Goal: Task Accomplishment & Management: Use online tool/utility

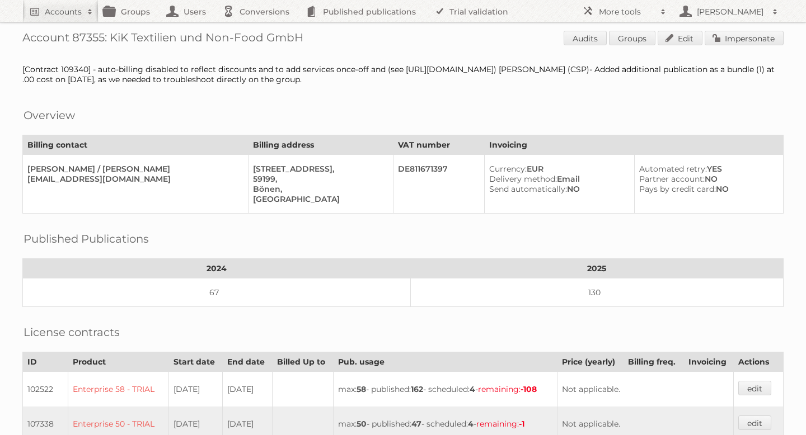
scroll to position [361, 0]
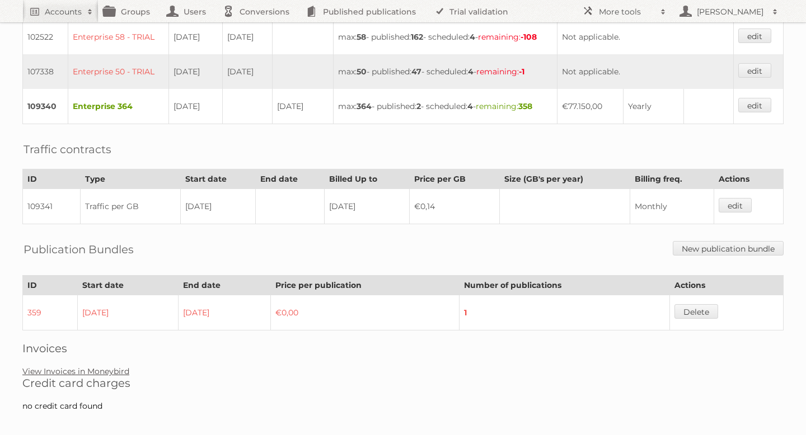
click at [121, 366] on link "View Invoices in Moneybird" at bounding box center [75, 371] width 107 height 10
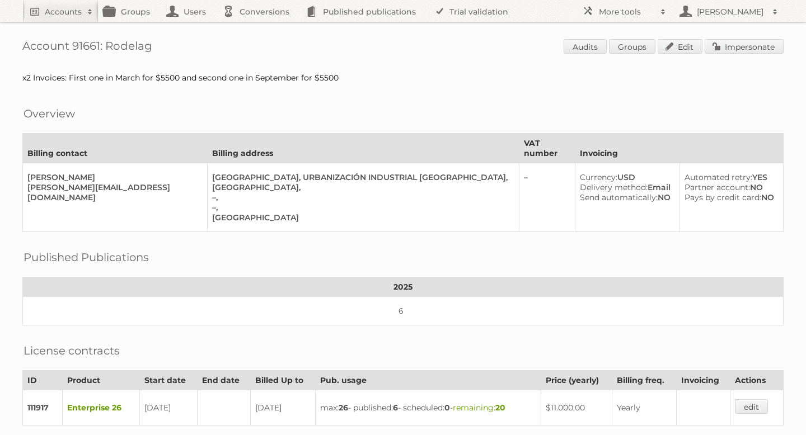
click at [76, 17] on link "Accounts" at bounding box center [60, 11] width 76 height 22
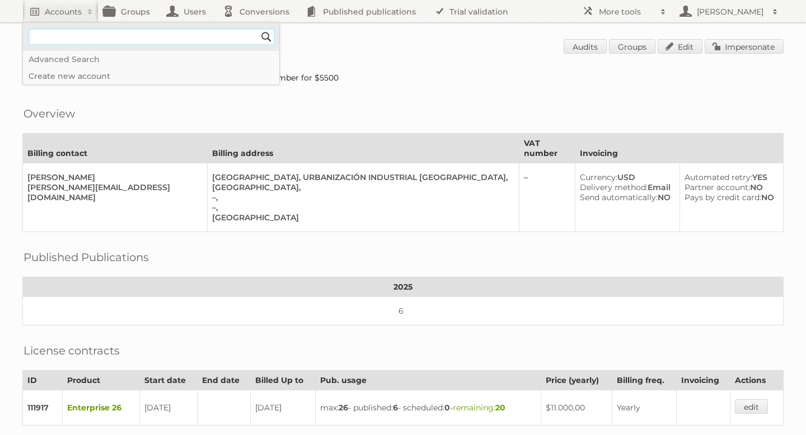
type input"] "Rewe"
click at [263, 36] on input "Search" at bounding box center [266, 37] width 17 height 17
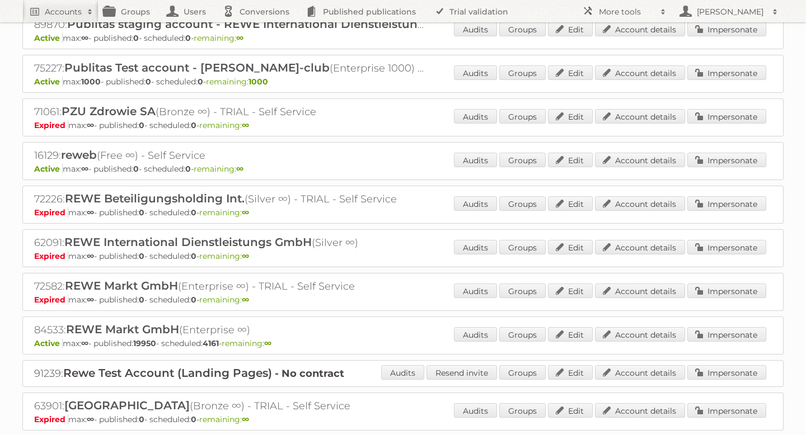
scroll to position [979, 0]
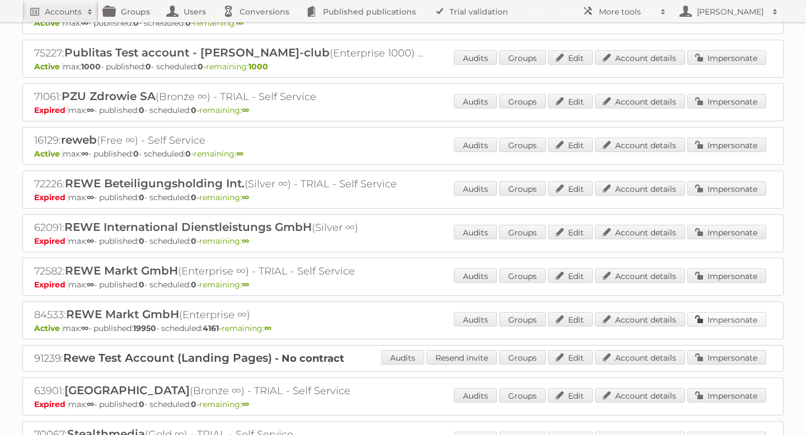
click at [720, 312] on link "Impersonate" at bounding box center [726, 319] width 79 height 15
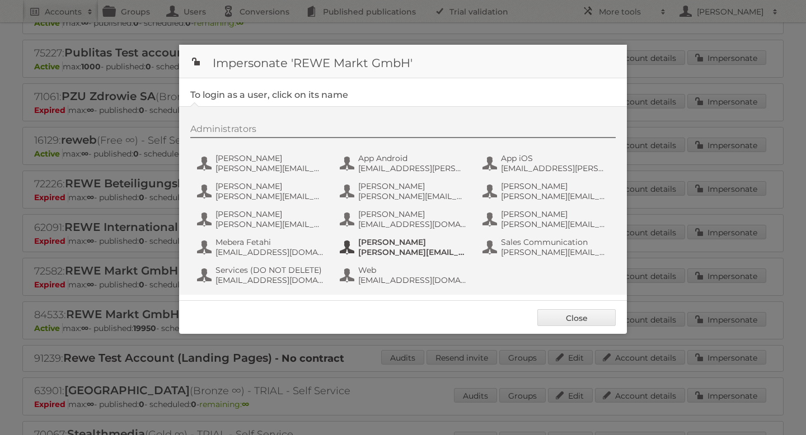
click at [388, 247] on span "Patricia Duszczak" at bounding box center [412, 242] width 109 height 10
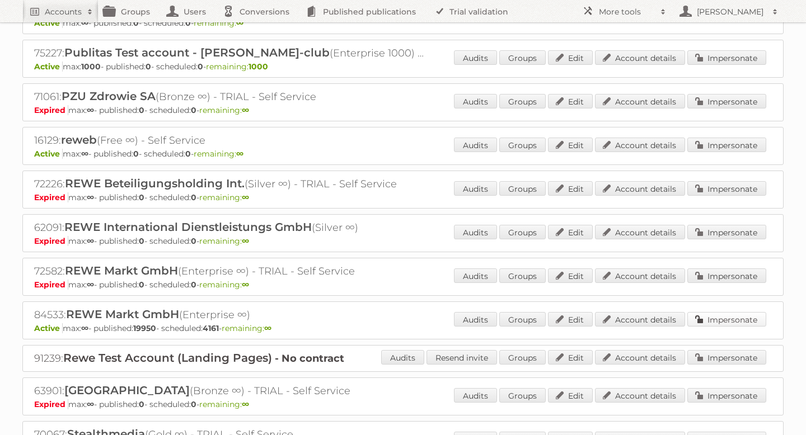
click at [712, 312] on link "Impersonate" at bounding box center [726, 319] width 79 height 15
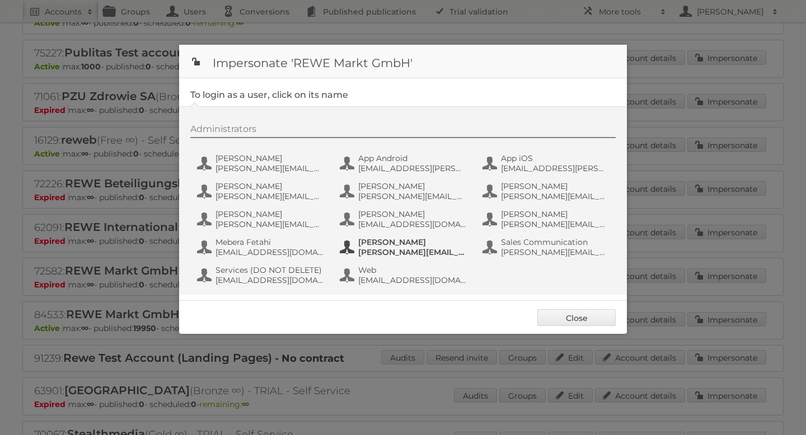
click at [385, 254] on span "patricia.duszczak@rewe-group.com" at bounding box center [412, 252] width 109 height 10
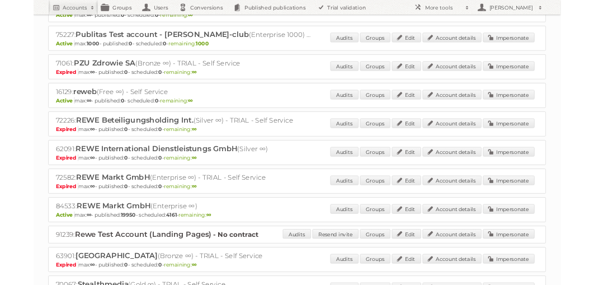
scroll to position [996, 0]
